Goal: Information Seeking & Learning: Learn about a topic

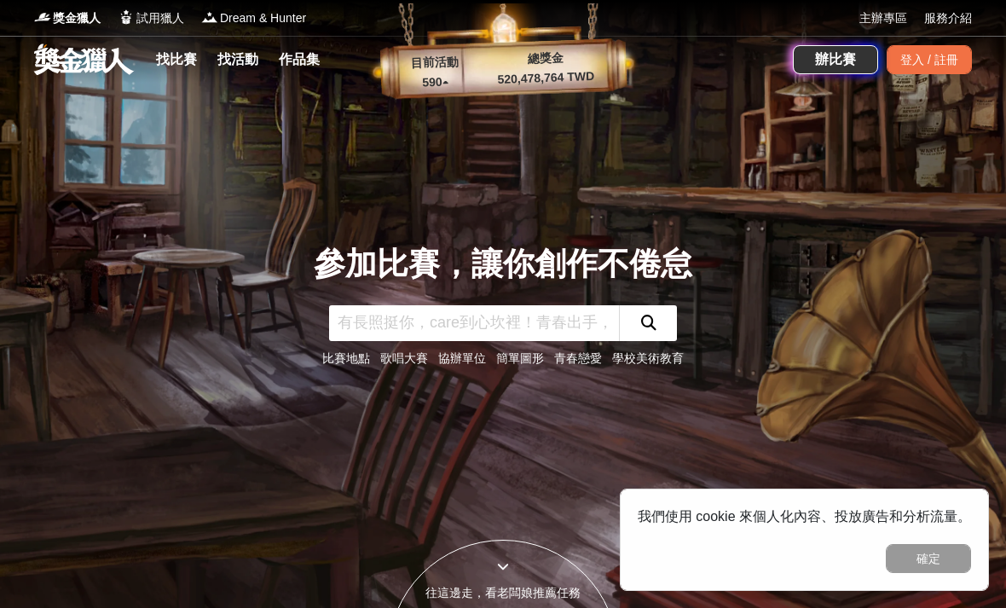
click at [959, 54] on div "登入 / 註冊" at bounding box center [929, 59] width 85 height 29
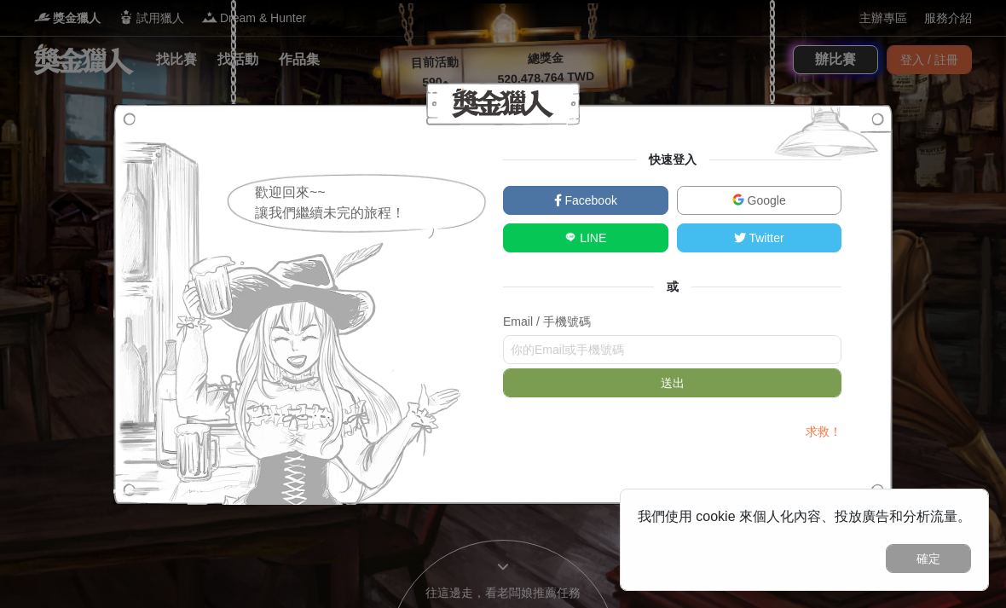
click at [778, 189] on link "Google" at bounding box center [759, 200] width 165 height 29
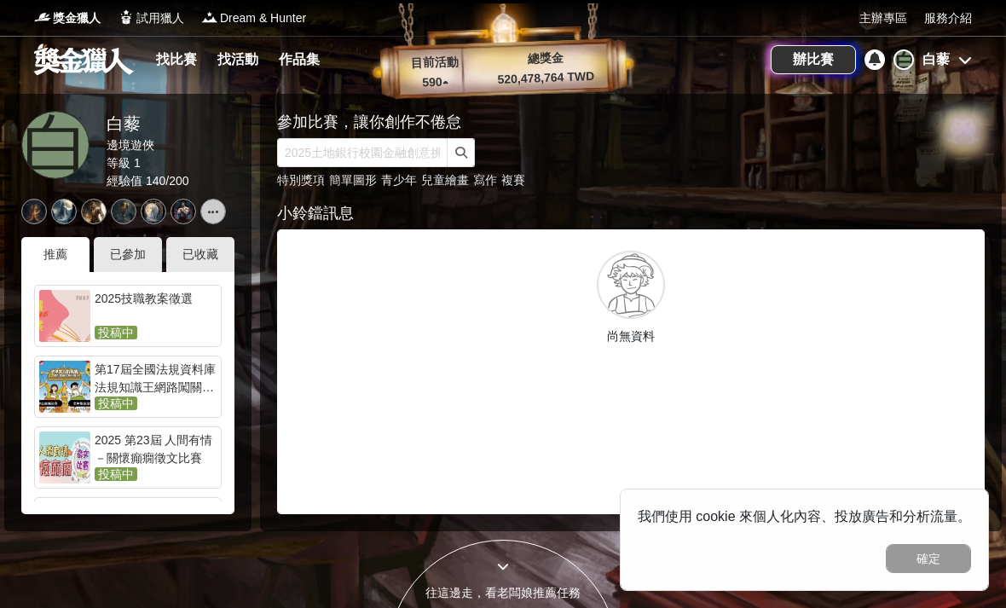
click at [959, 66] on icon at bounding box center [965, 60] width 14 height 14
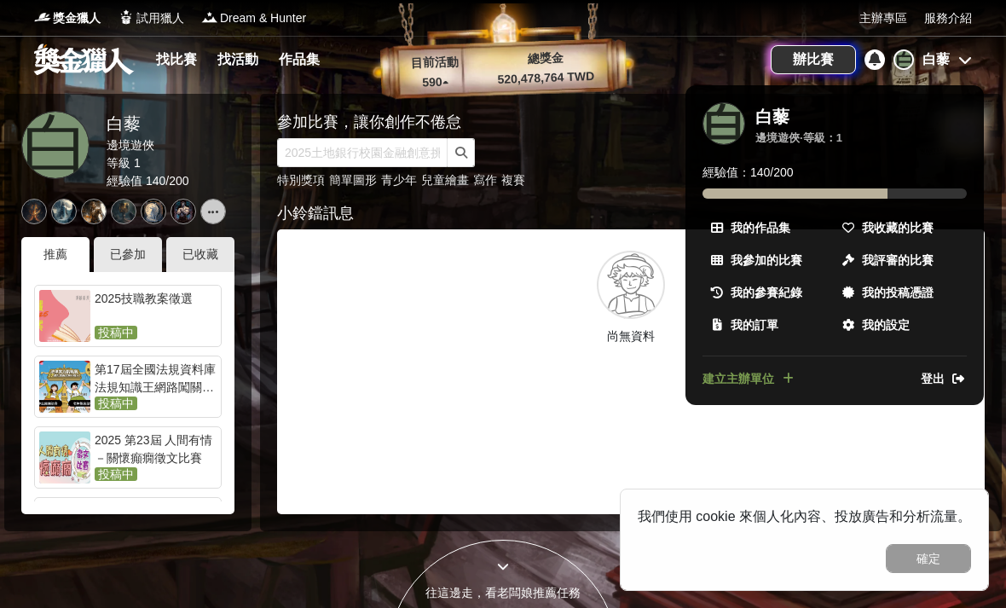
click at [888, 229] on span "我收藏的比賽" at bounding box center [898, 228] width 72 height 18
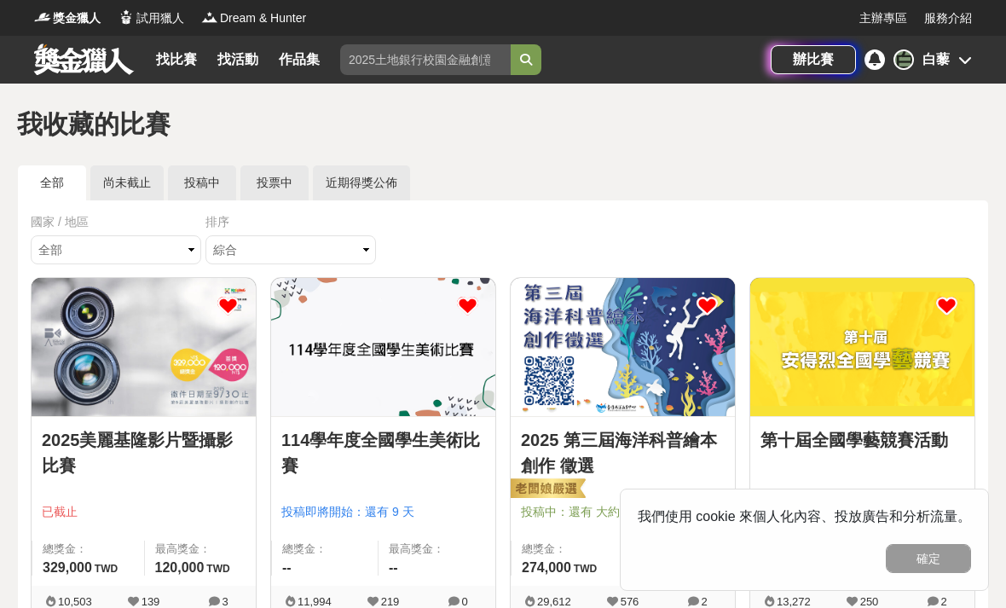
click at [969, 63] on icon at bounding box center [965, 60] width 14 height 14
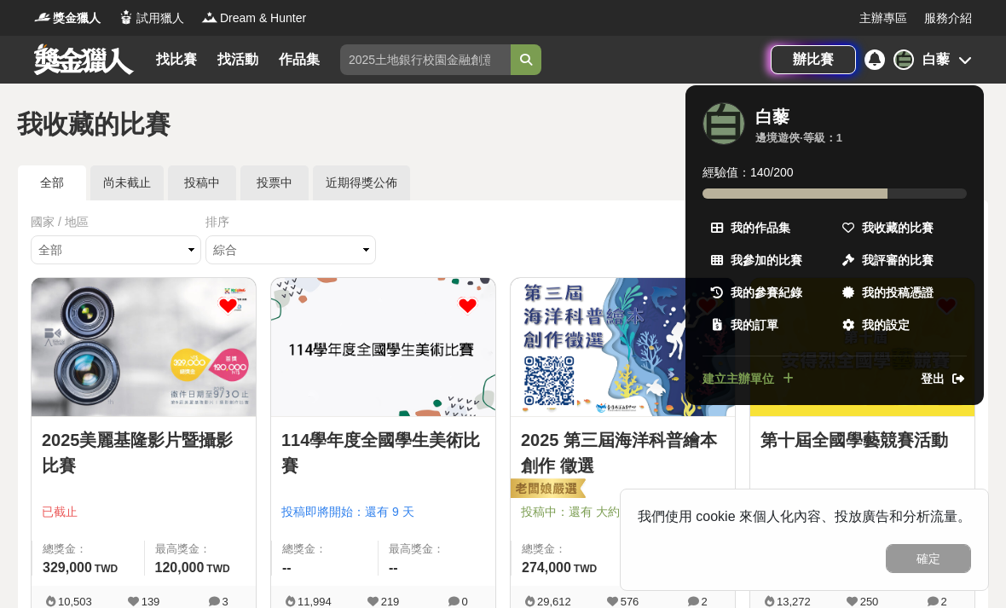
click at [570, 165] on div at bounding box center [503, 304] width 1006 height 608
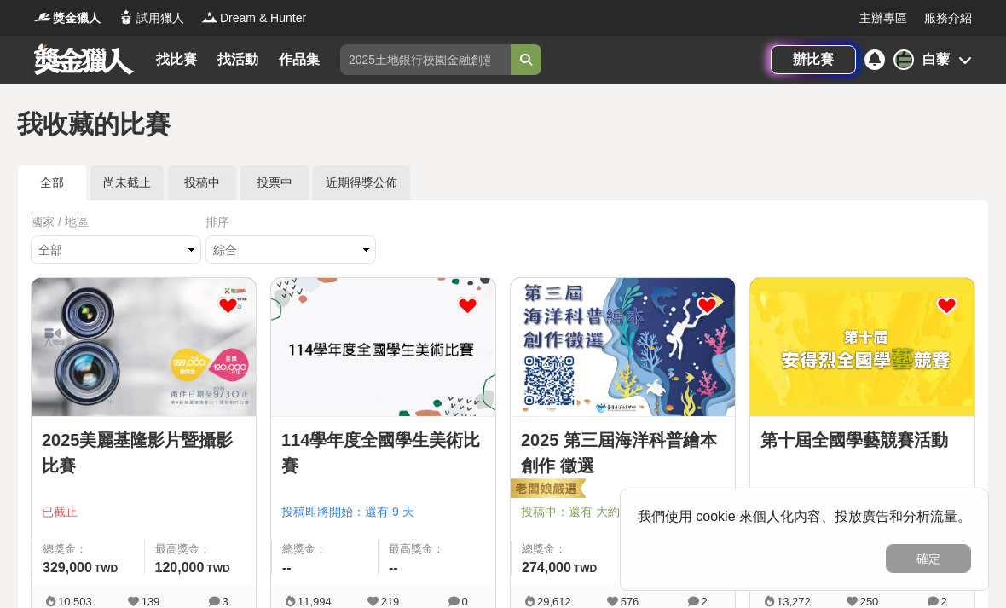
click at [78, 25] on span "獎金獵人" at bounding box center [77, 18] width 48 height 18
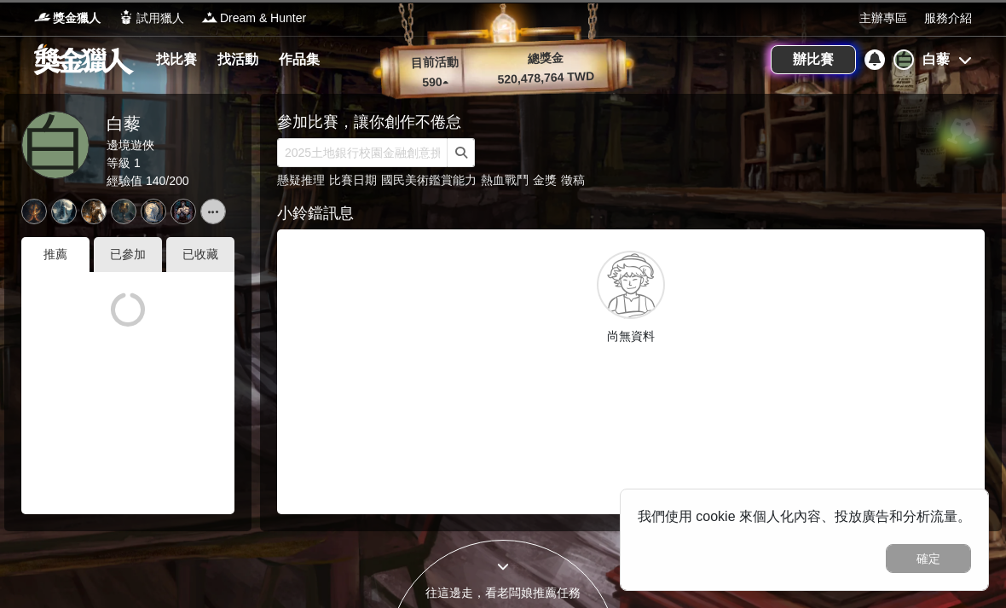
click at [79, 72] on link at bounding box center [83, 59] width 103 height 32
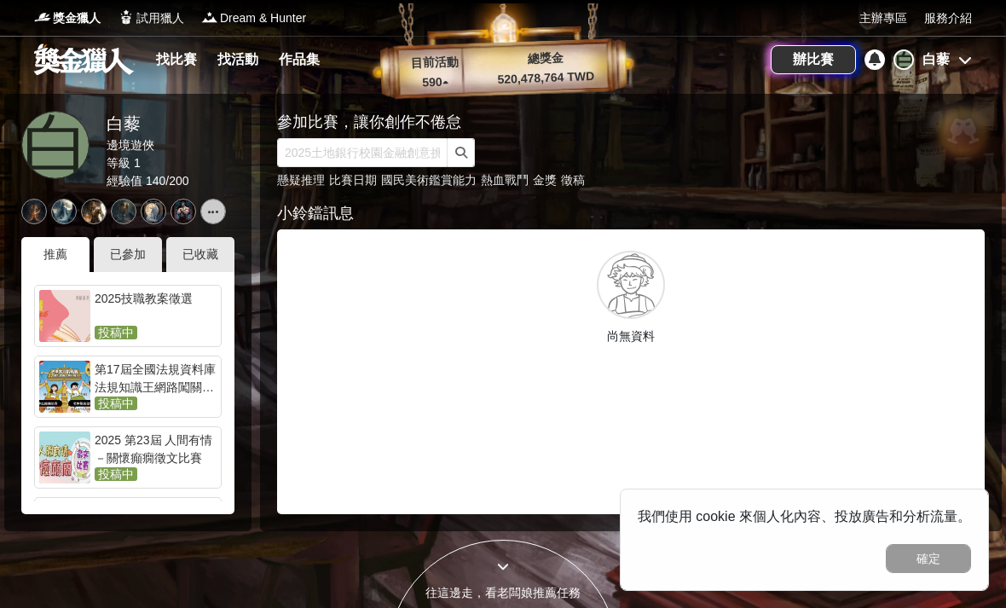
click at [67, 65] on link at bounding box center [83, 59] width 103 height 32
click at [137, 12] on span "試用獵人" at bounding box center [160, 18] width 48 height 18
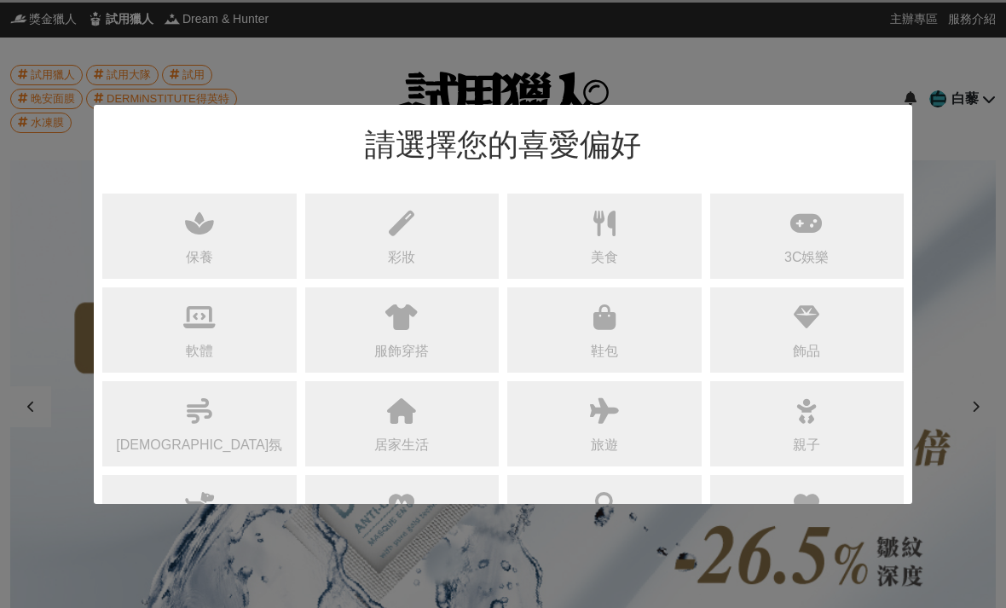
click at [949, 61] on div "請選擇您的喜愛偏好 保養 彩妝 美食 3C娛樂 軟體 服飾穿搭 鞋包 飾品 香氛 居家生活 旅遊 親子 寵物 醫療保健 女性私密 親密關係 完成" at bounding box center [503, 304] width 1006 height 608
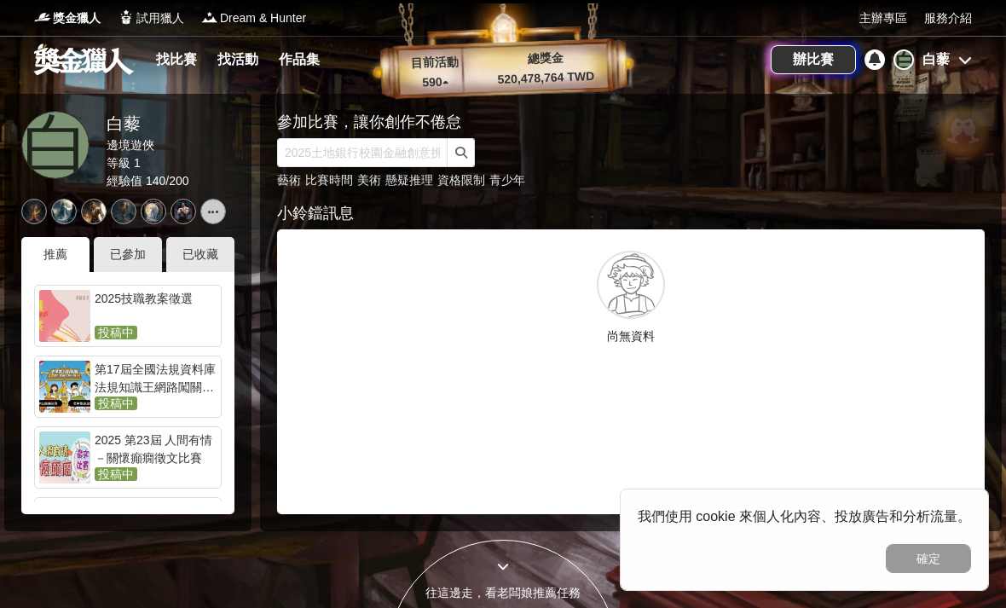
click at [169, 67] on link "找比賽" at bounding box center [176, 60] width 55 height 24
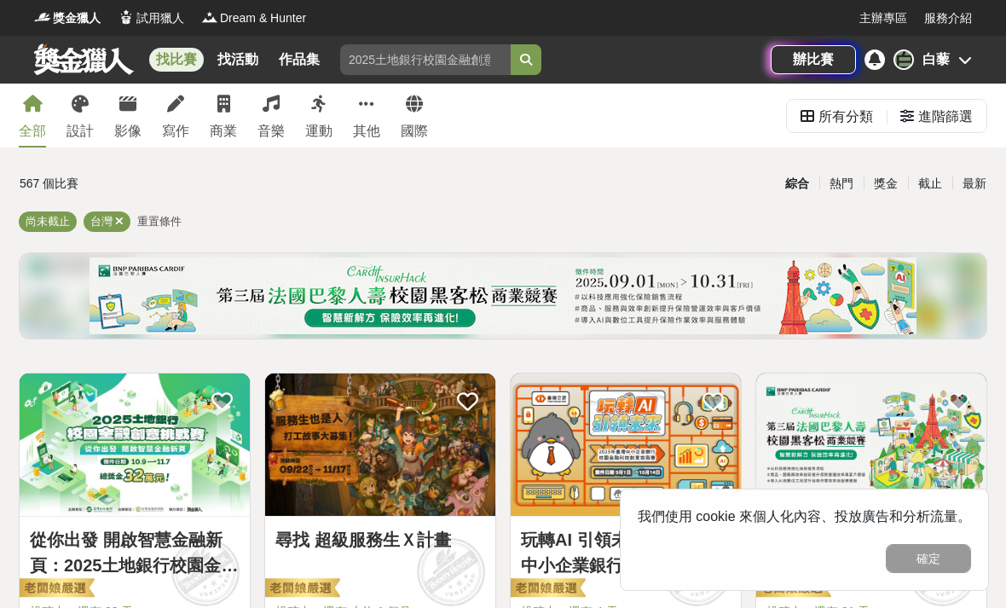
click at [72, 98] on icon at bounding box center [80, 103] width 17 height 17
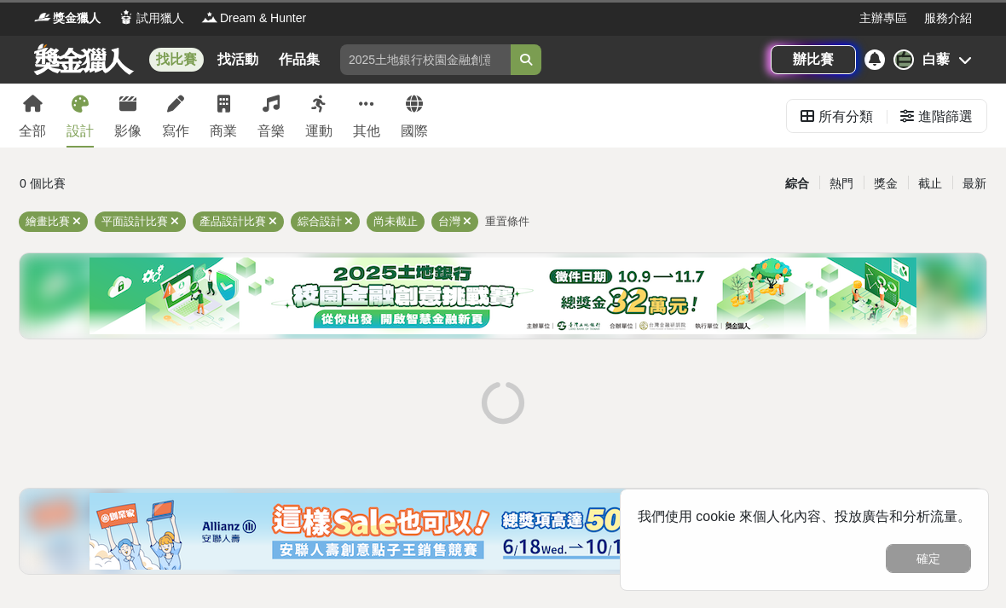
click at [510, 219] on span "重置條件" at bounding box center [507, 221] width 44 height 13
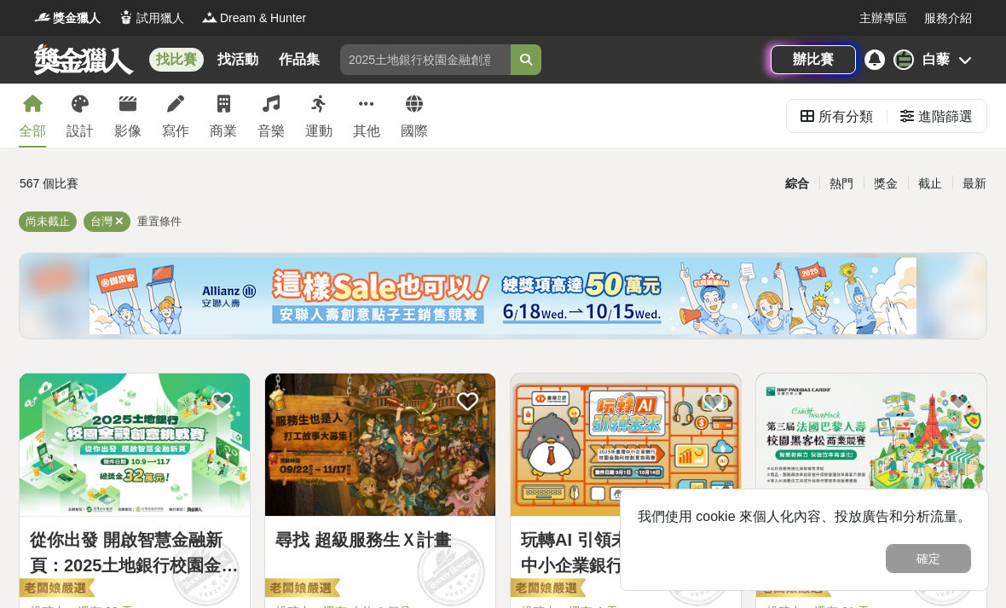
click at [168, 223] on span "重置條件" at bounding box center [159, 221] width 44 height 13
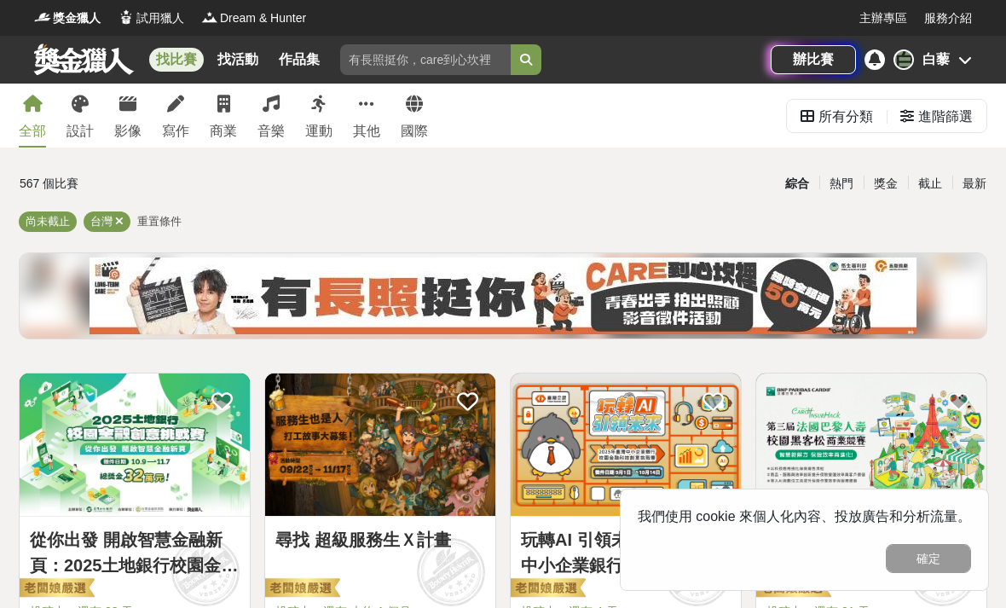
click at [825, 109] on div "所有分類" at bounding box center [846, 117] width 55 height 34
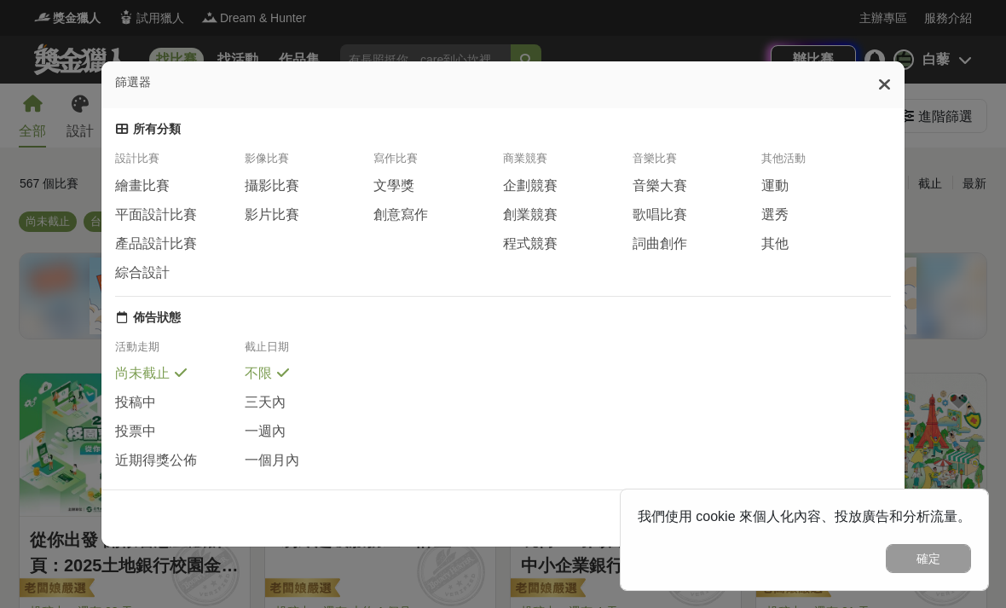
click at [135, 177] on span "繪畫比賽" at bounding box center [142, 186] width 55 height 18
click at [137, 205] on span "平面設計比賽" at bounding box center [156, 214] width 82 height 18
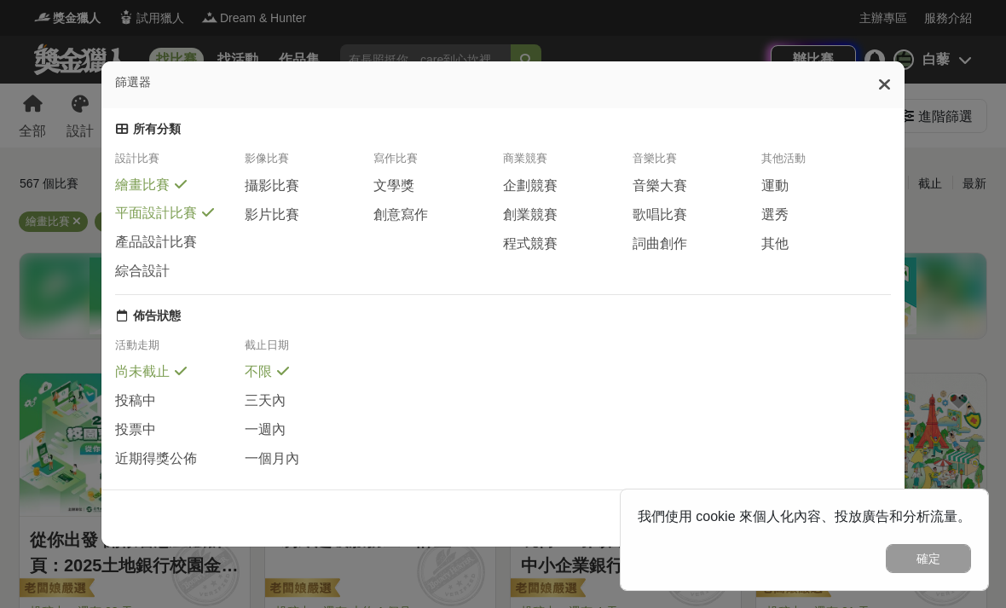
click at [151, 234] on span "產品設計比賽" at bounding box center [156, 243] width 82 height 18
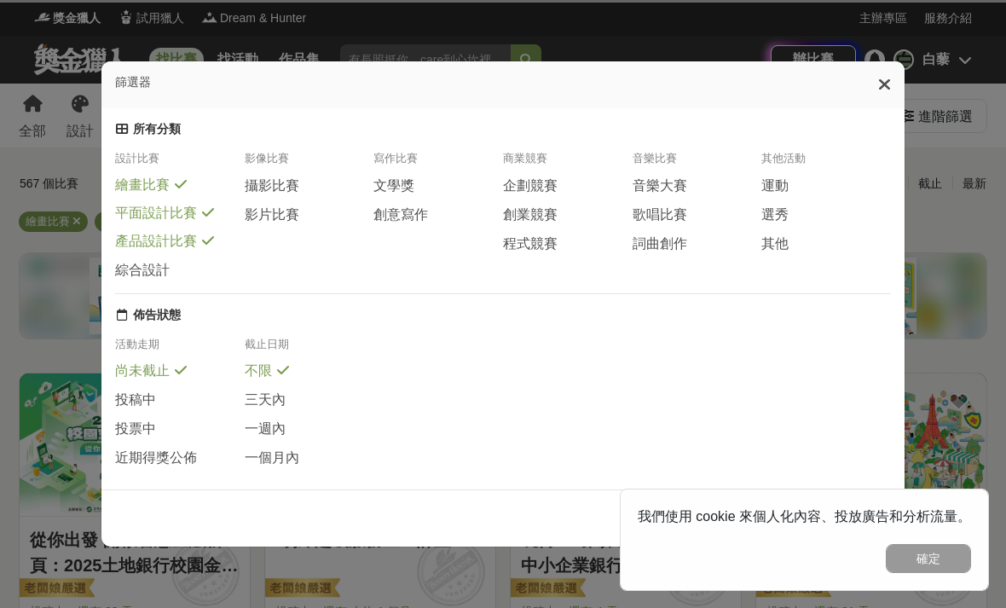
click at [144, 262] on span "綜合設計" at bounding box center [142, 271] width 55 height 18
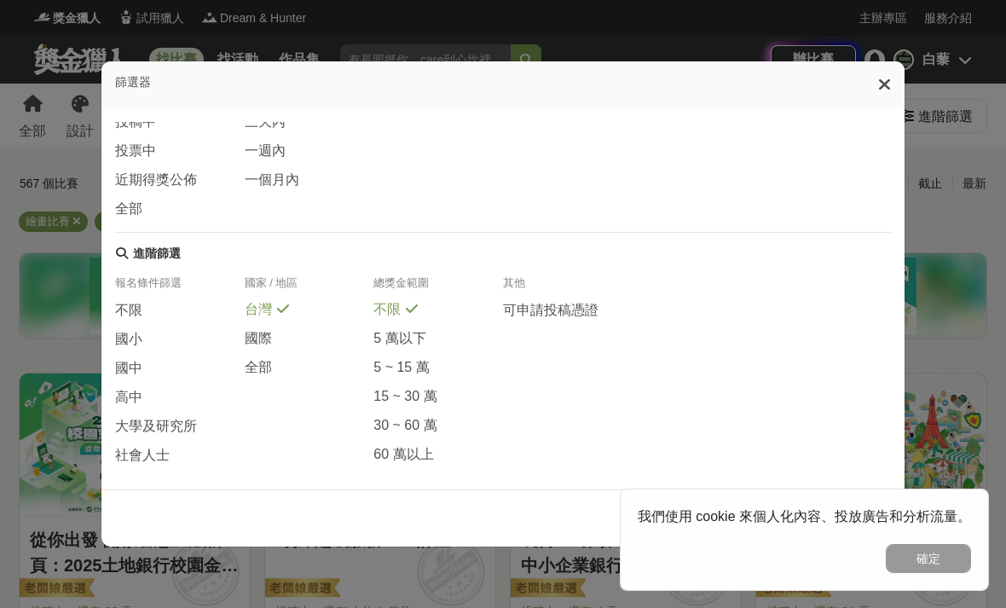
scroll to position [276, 0]
click at [123, 397] on span "高中" at bounding box center [128, 399] width 27 height 18
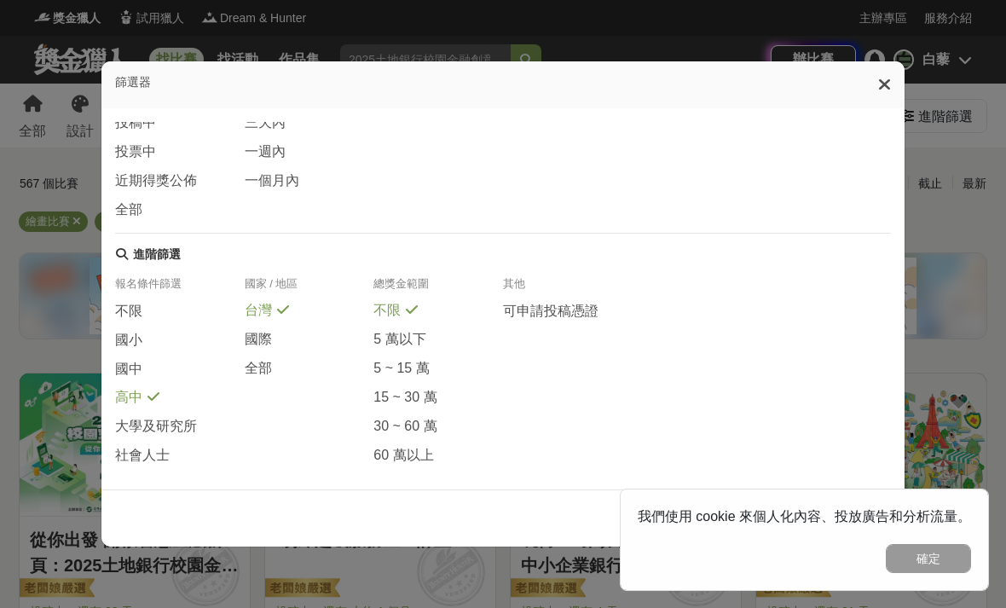
click at [130, 315] on span "不限" at bounding box center [128, 312] width 27 height 18
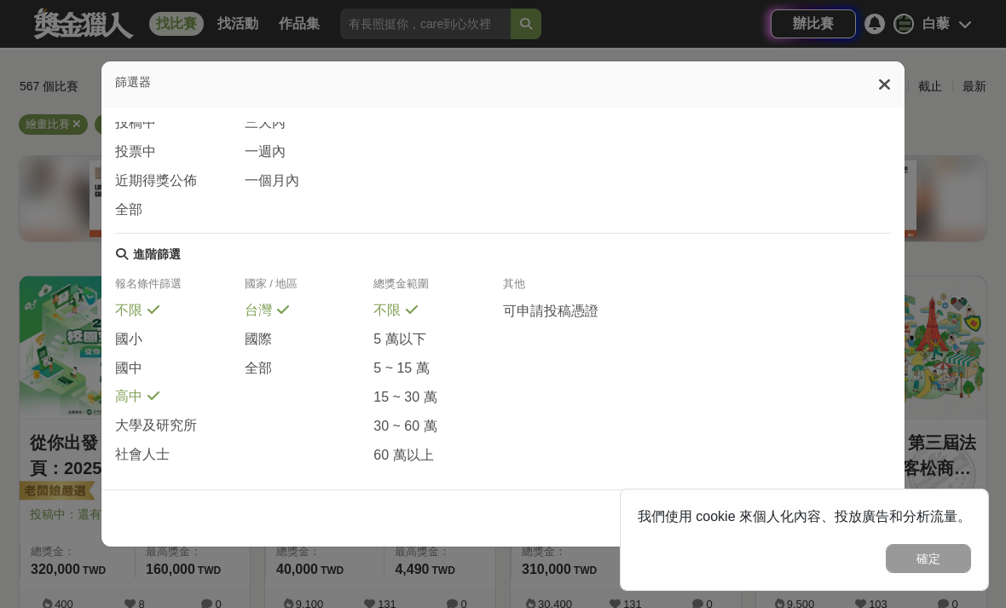
scroll to position [106, 0]
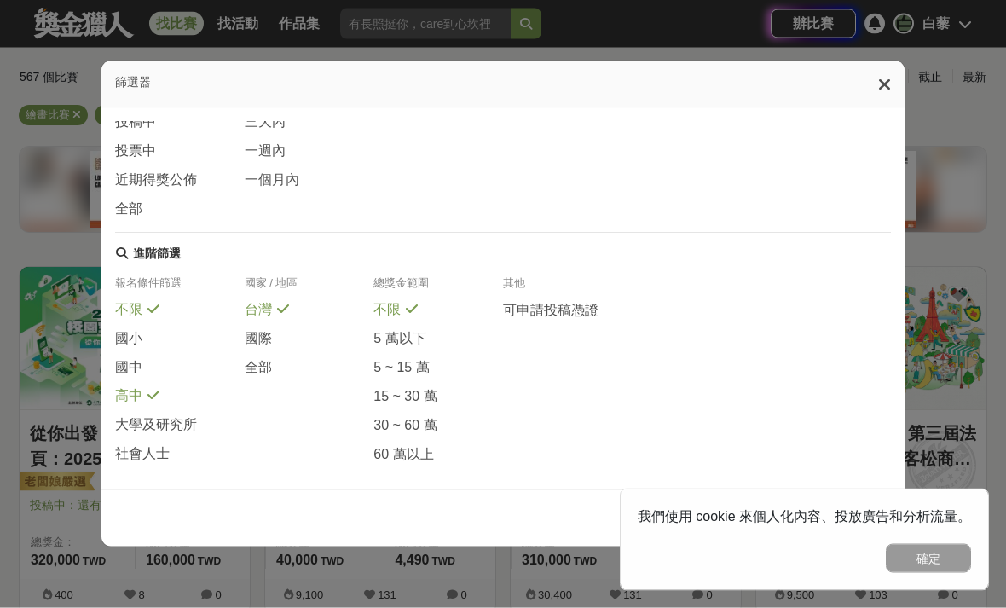
click at [254, 349] on span "國際" at bounding box center [258, 340] width 27 height 18
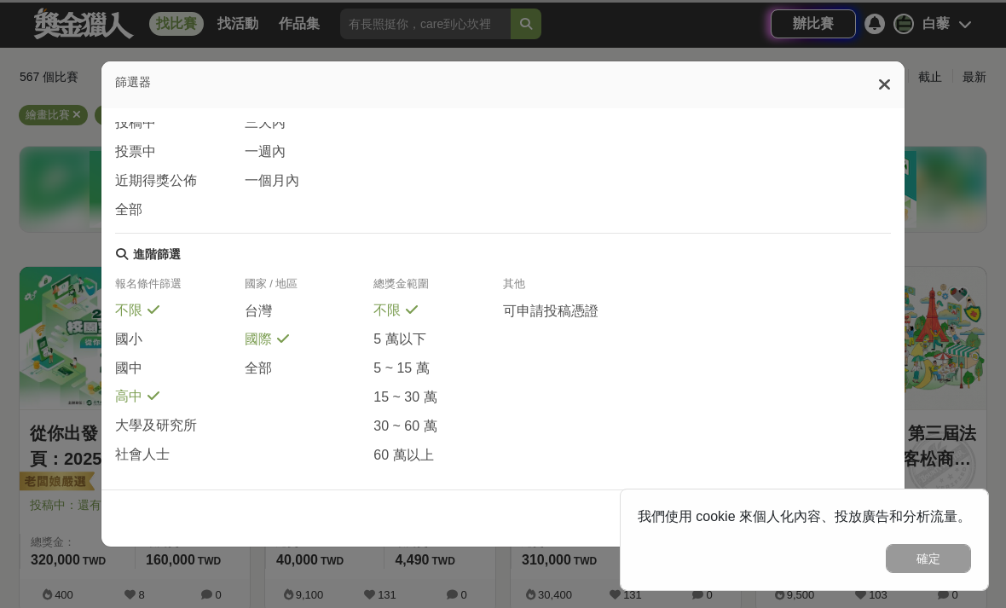
click at [257, 378] on span "全部" at bounding box center [258, 369] width 27 height 18
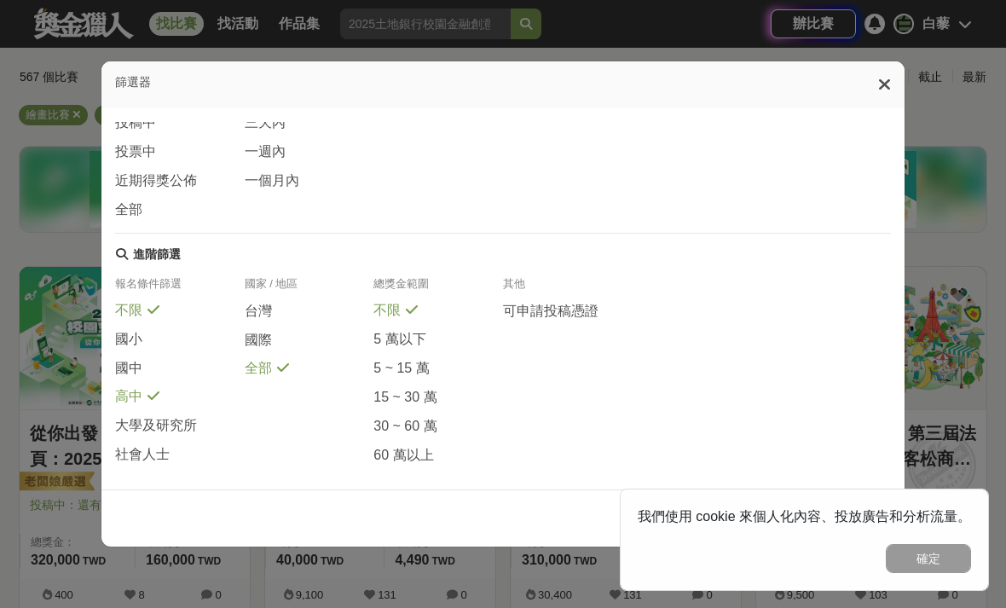
click at [252, 321] on span "台灣" at bounding box center [258, 312] width 27 height 18
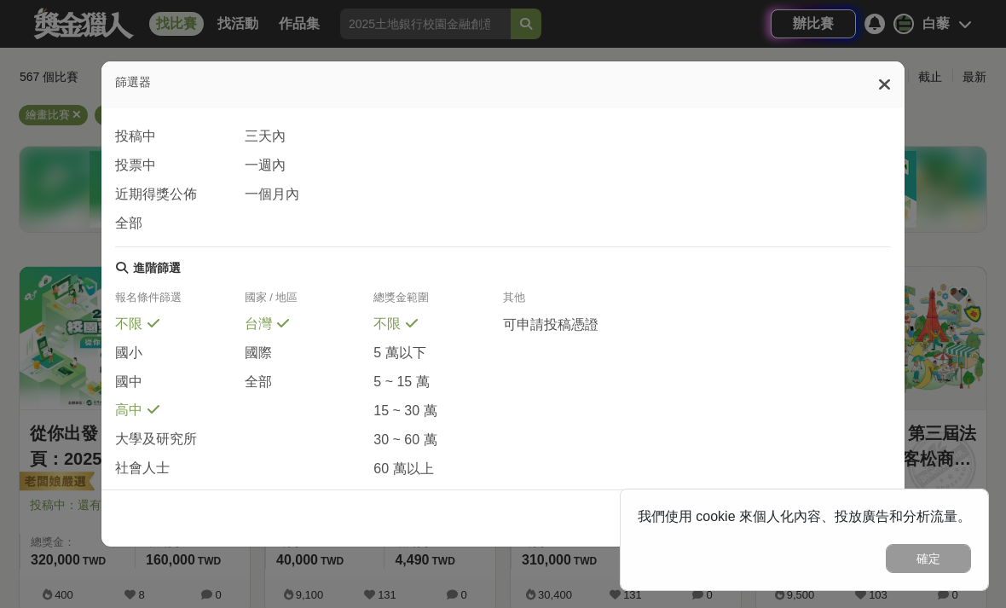
scroll to position [259, 0]
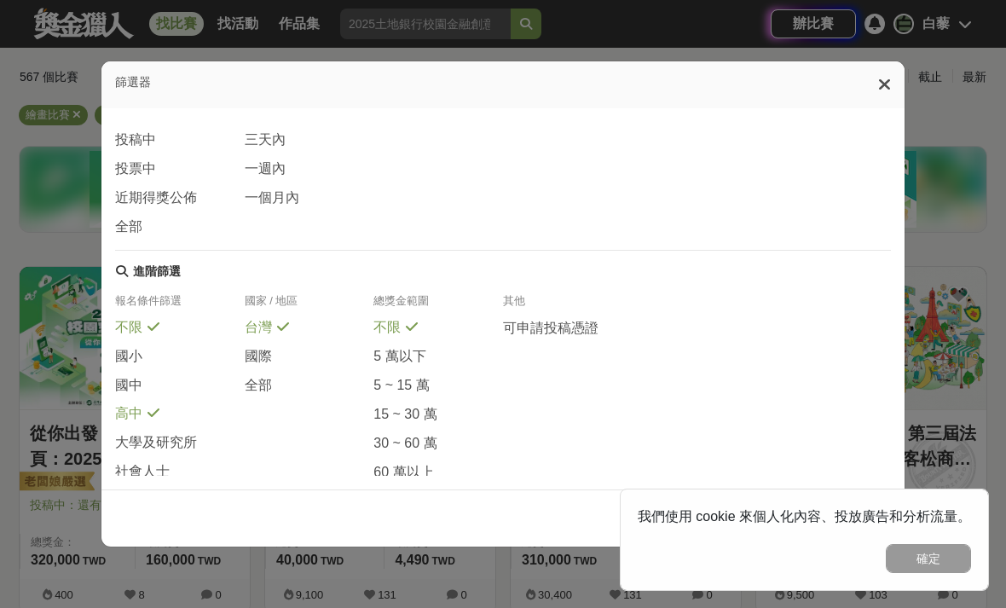
click at [247, 395] on span "全部" at bounding box center [258, 386] width 27 height 18
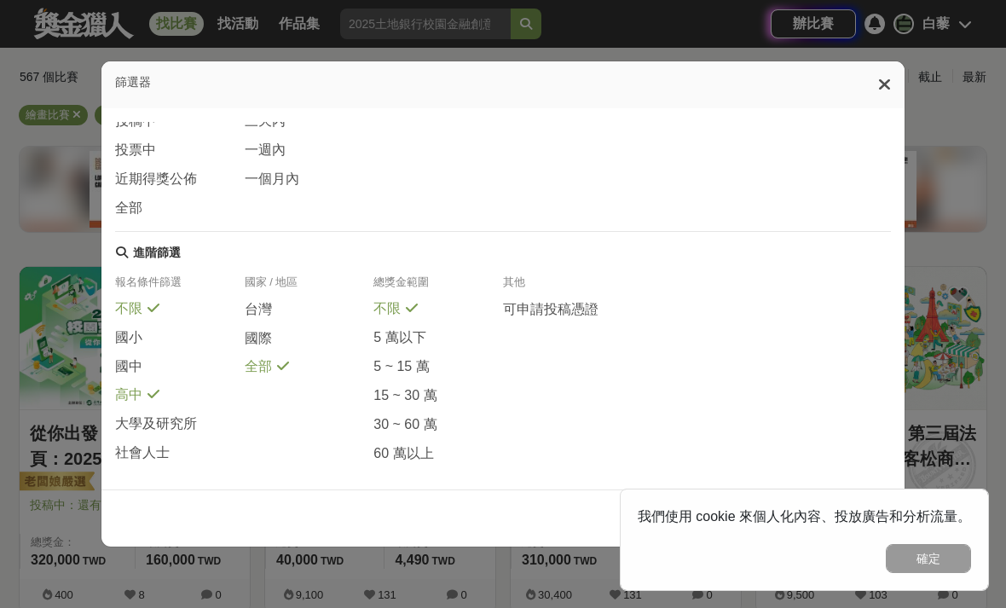
scroll to position [276, 0]
click at [945, 573] on button "確定" at bounding box center [928, 558] width 85 height 29
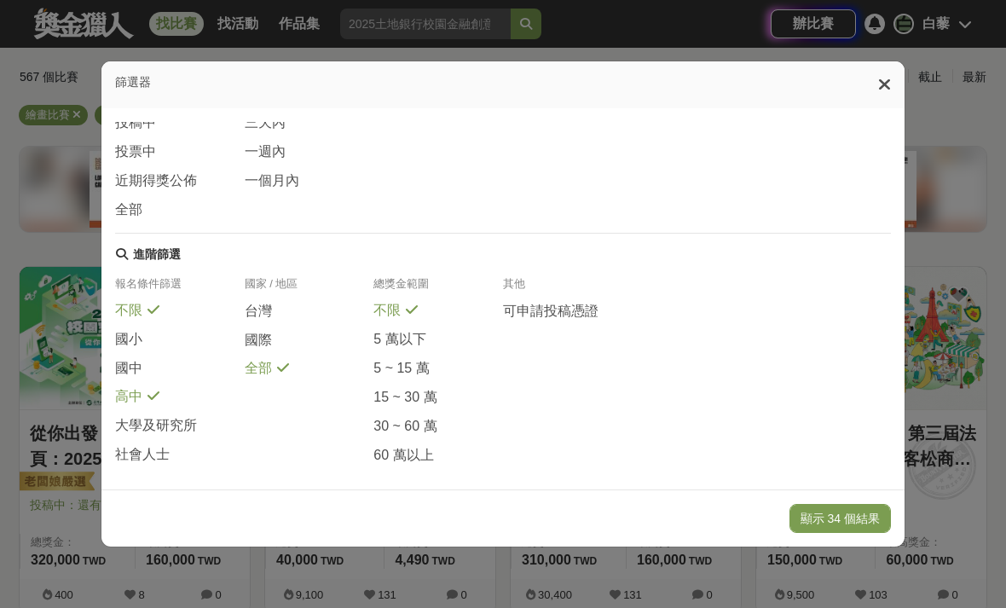
click at [863, 533] on button "顯示 34 個結果" at bounding box center [840, 518] width 101 height 29
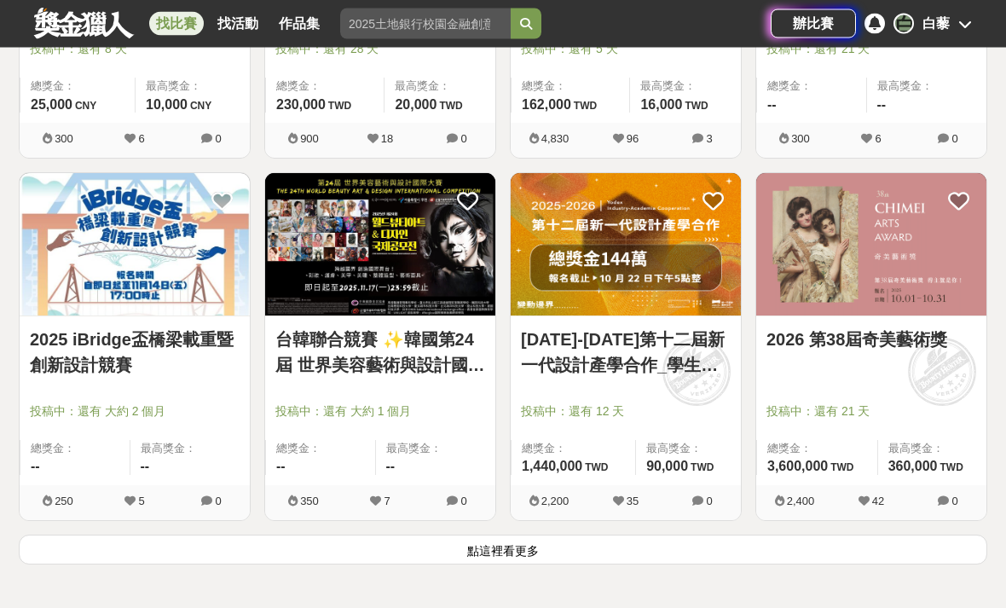
scroll to position [2011, 0]
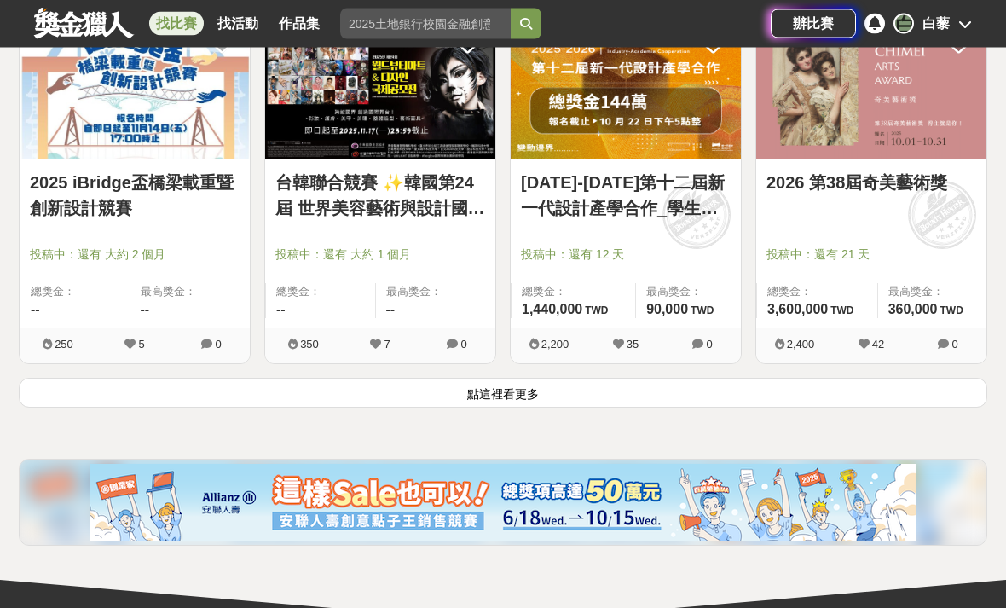
click at [593, 393] on button "點這裡看更多" at bounding box center [503, 394] width 969 height 30
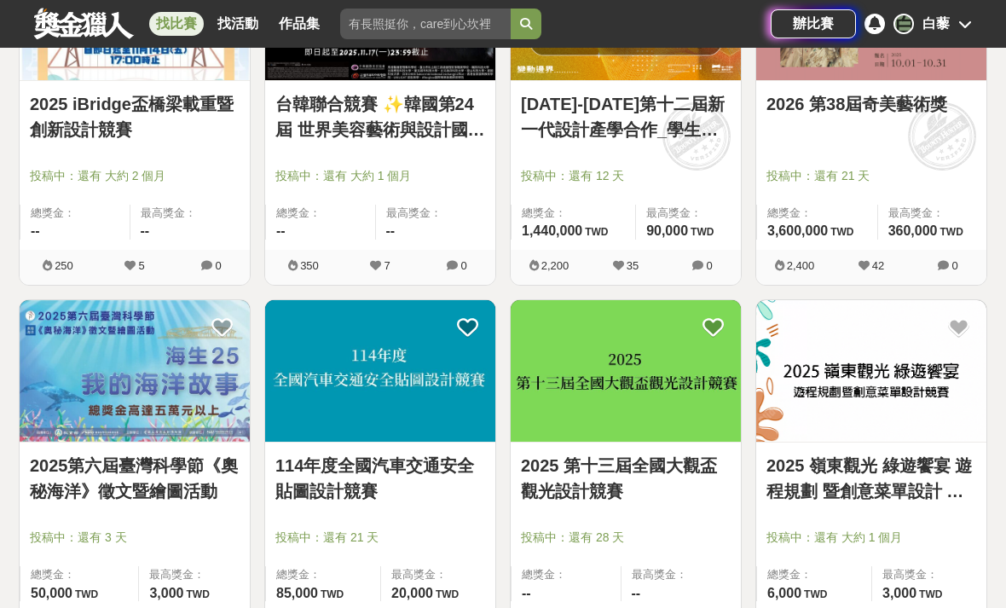
scroll to position [2245, 0]
click at [426, 348] on img at bounding box center [380, 372] width 230 height 142
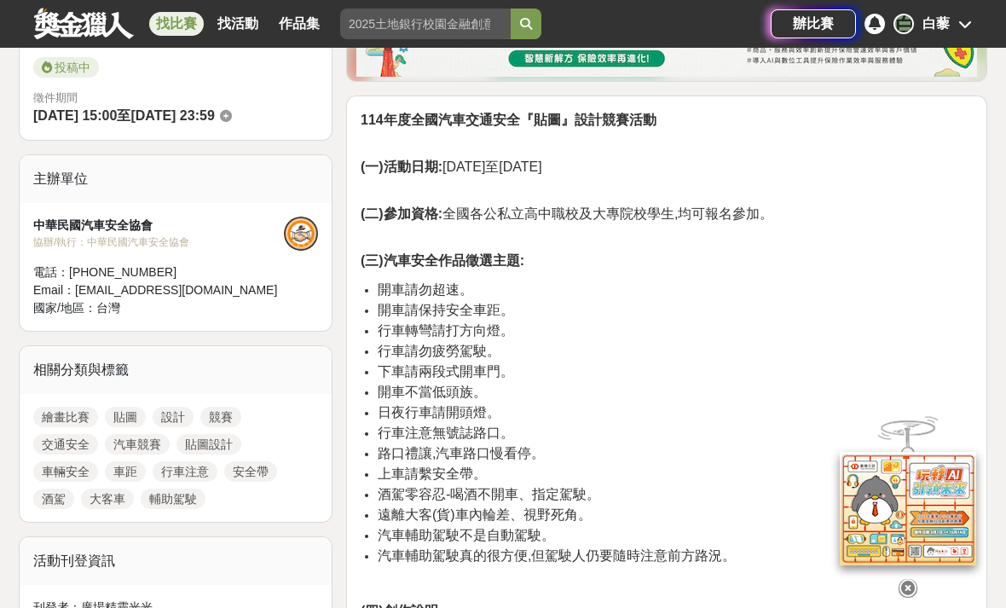
scroll to position [463, 0]
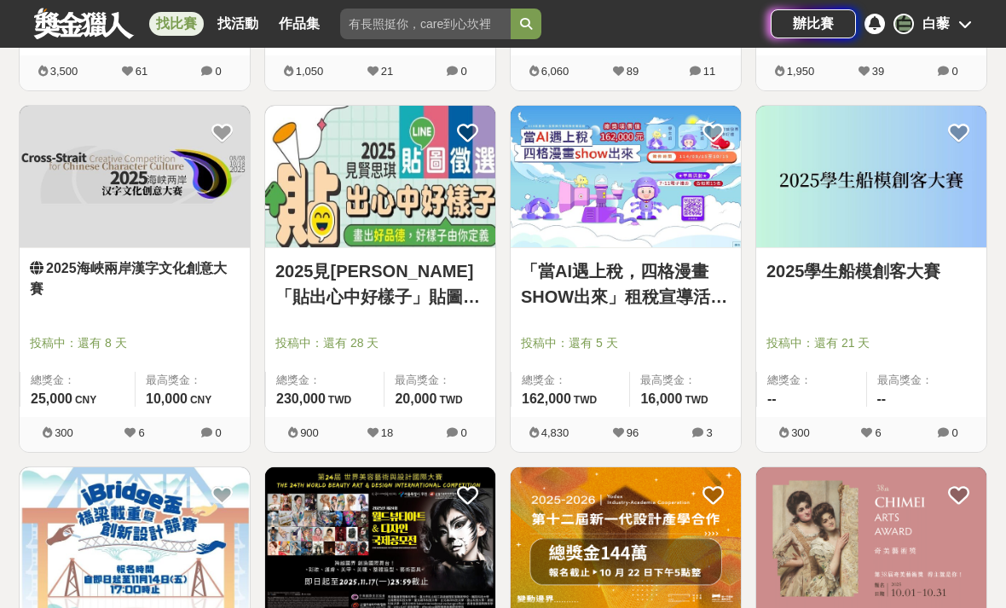
click at [394, 217] on img at bounding box center [380, 177] width 230 height 142
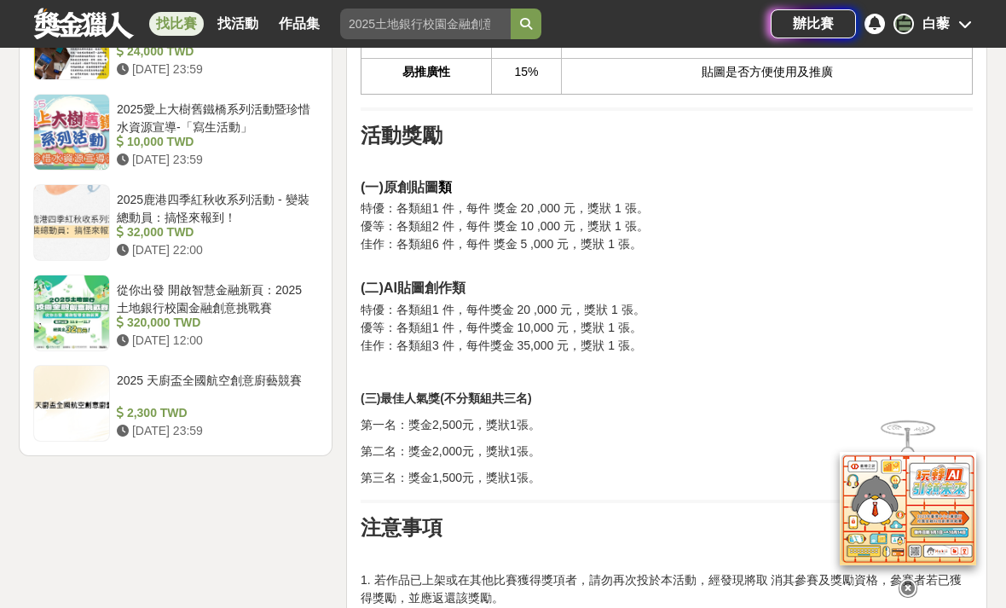
scroll to position [2117, 0]
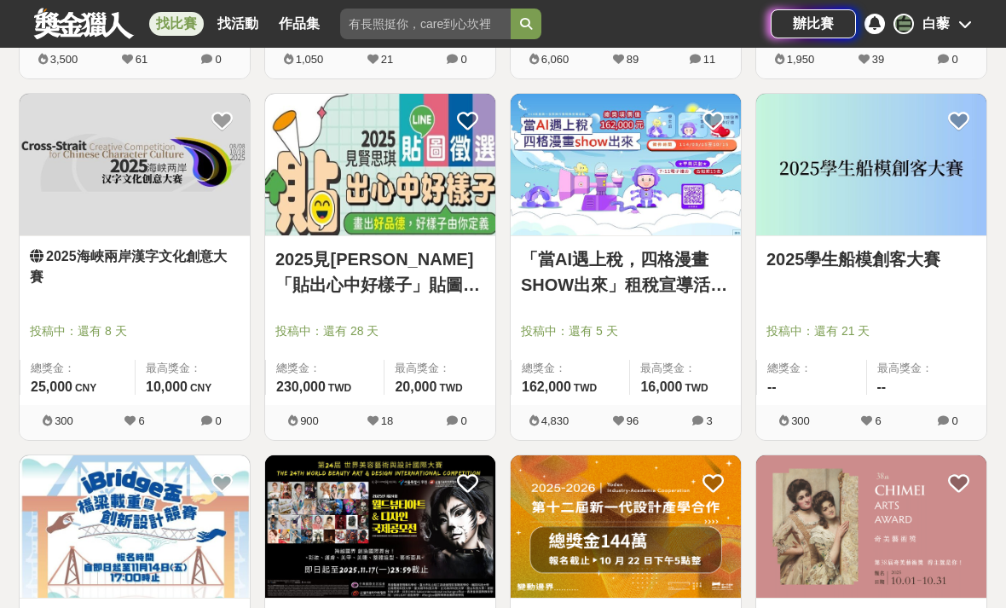
scroll to position [1759, 0]
